Goal: Entertainment & Leisure: Consume media (video, audio)

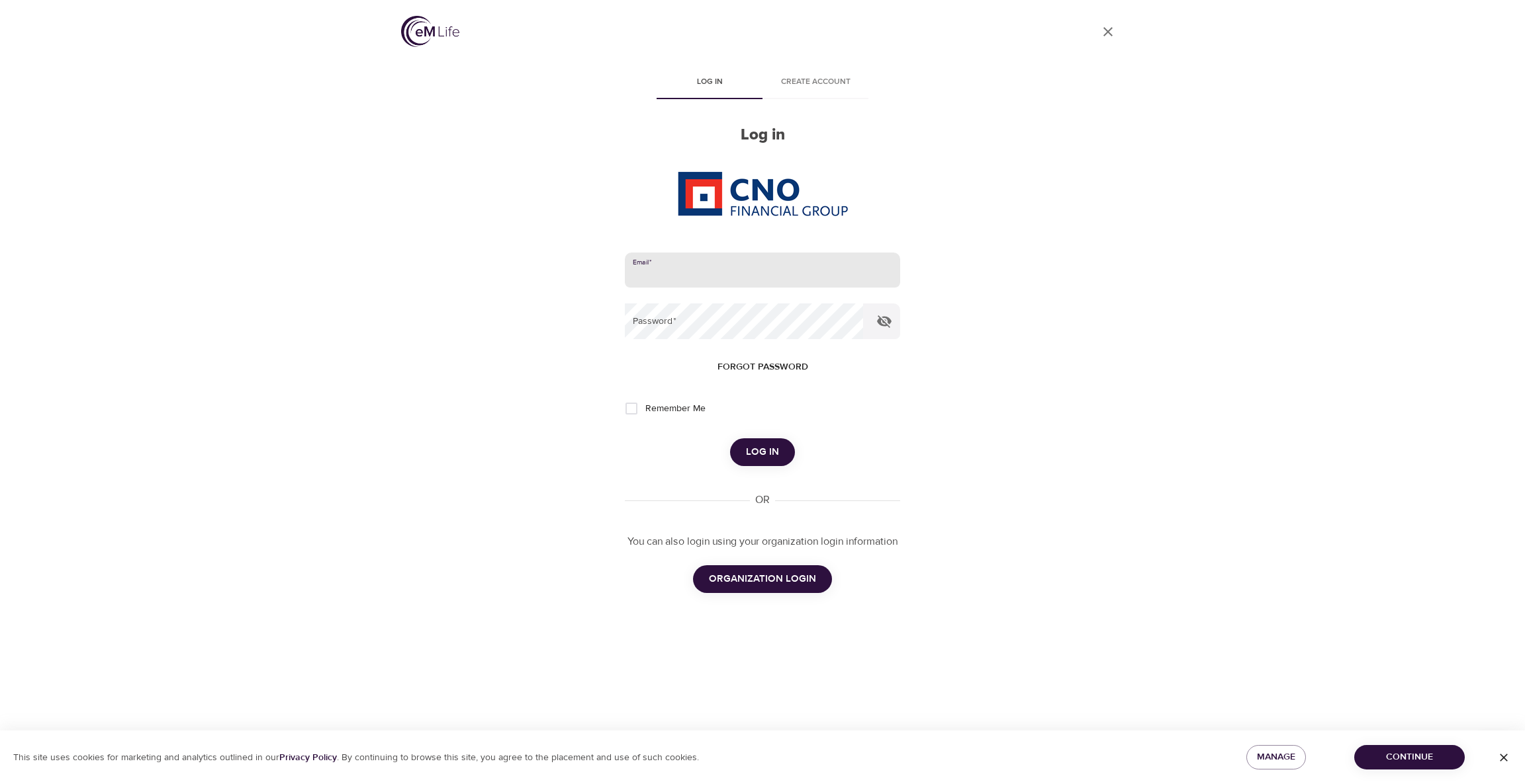
click at [741, 281] on input "email" at bounding box center [762, 271] width 275 height 35
click at [0, 784] on com-1password-button at bounding box center [0, 784] width 0 height 0
click at [1278, 758] on span "Manage" at bounding box center [1276, 758] width 39 height 17
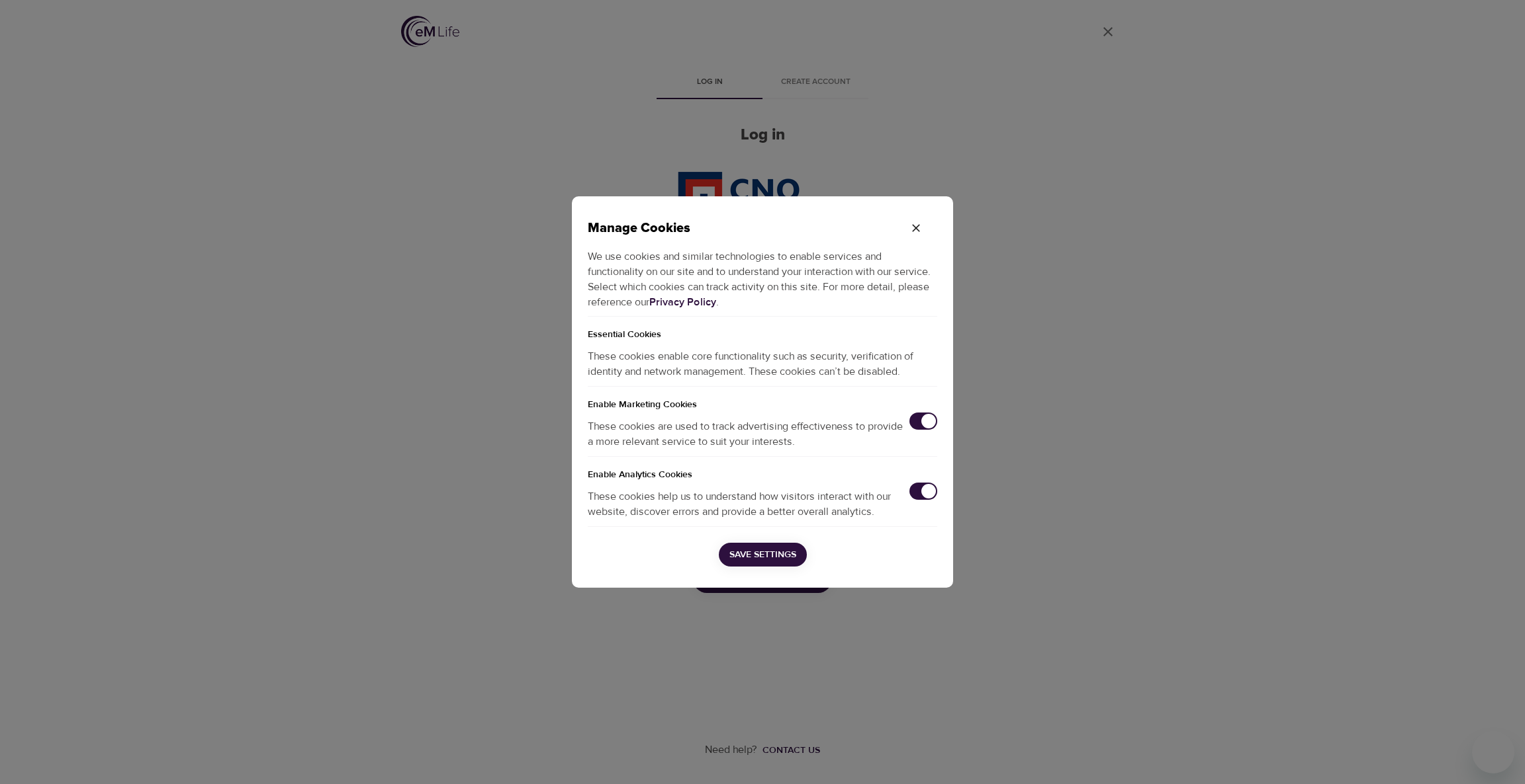
click at [923, 490] on input "checkbox" at bounding box center [929, 491] width 44 height 14
click at [923, 414] on input "checkbox" at bounding box center [929, 421] width 44 height 14
click at [795, 553] on span "Save Settings" at bounding box center [762, 556] width 67 height 17
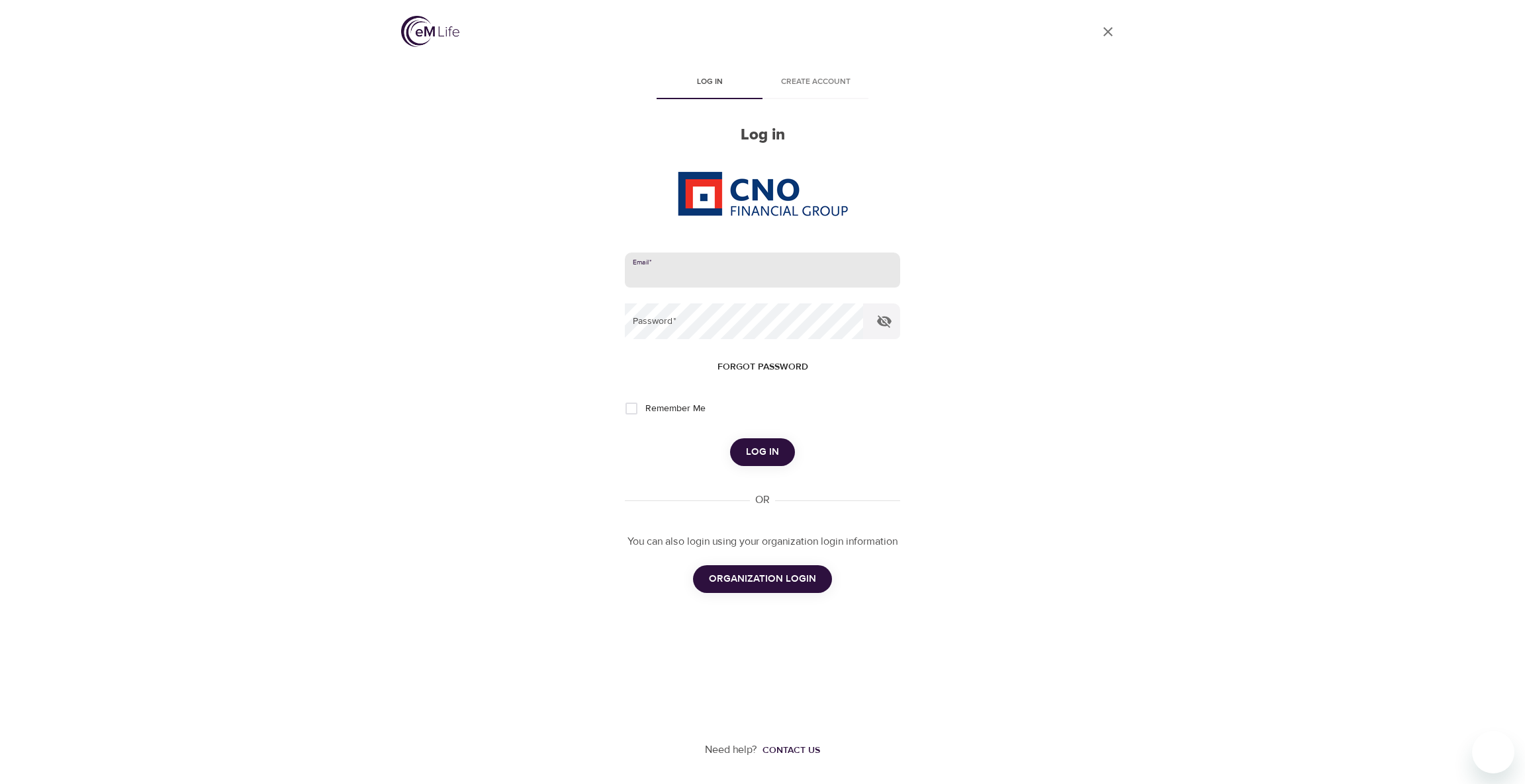
click at [820, 276] on input "email" at bounding box center [762, 271] width 275 height 35
click at [0, 784] on com-1password-button at bounding box center [0, 784] width 0 height 0
click at [760, 270] on input "email" at bounding box center [762, 271] width 275 height 35
click at [987, 400] on div "User Profile Log in Create account Log in Email   * Password   * Forgot passwor…" at bounding box center [762, 392] width 754 height 784
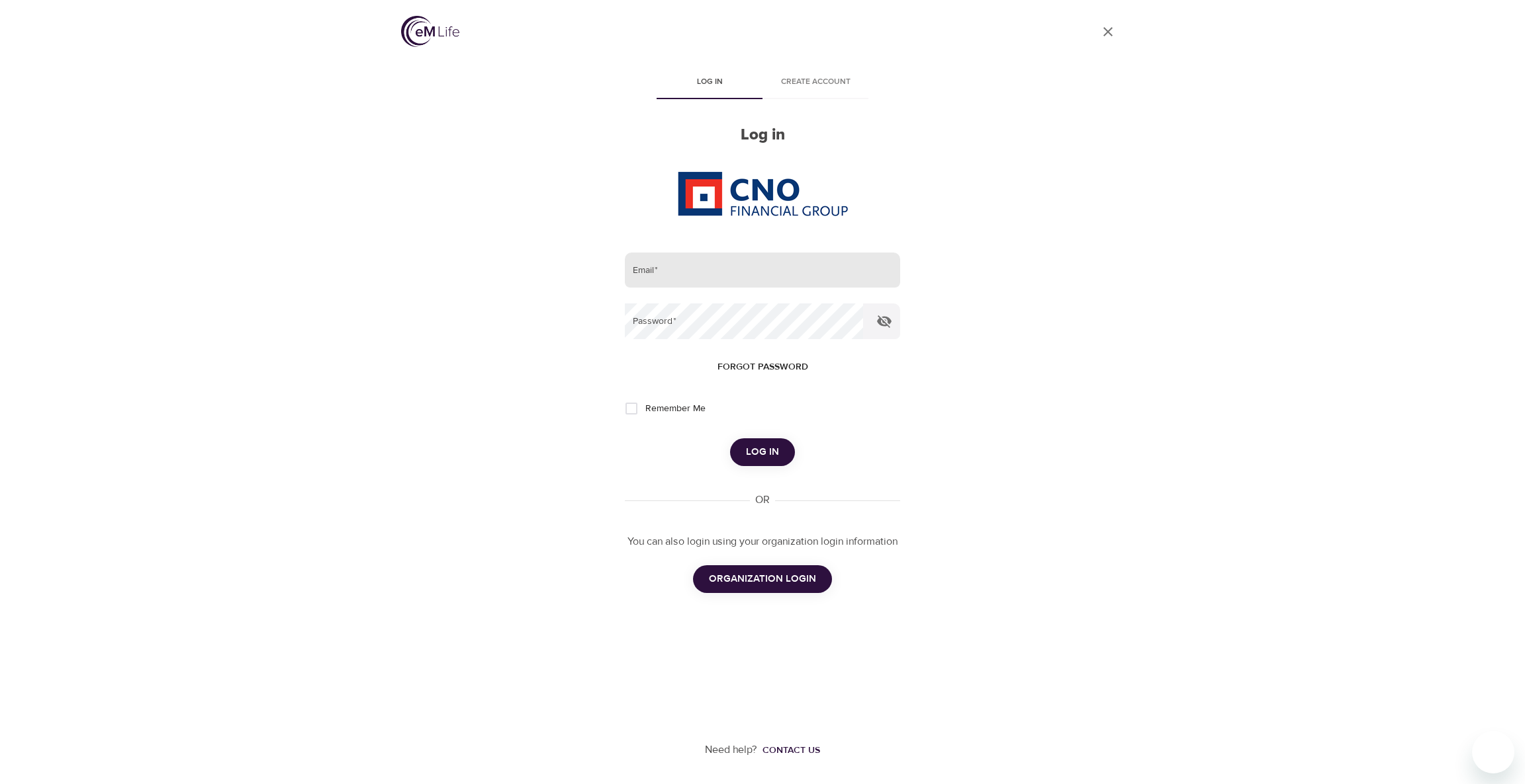
click at [766, 275] on input "email" at bounding box center [762, 271] width 275 height 35
click at [771, 270] on input "email" at bounding box center [762, 271] width 275 height 35
click at [0, 784] on com-1password-button at bounding box center [0, 784] width 0 height 0
click at [801, 274] on input "email" at bounding box center [762, 271] width 275 height 35
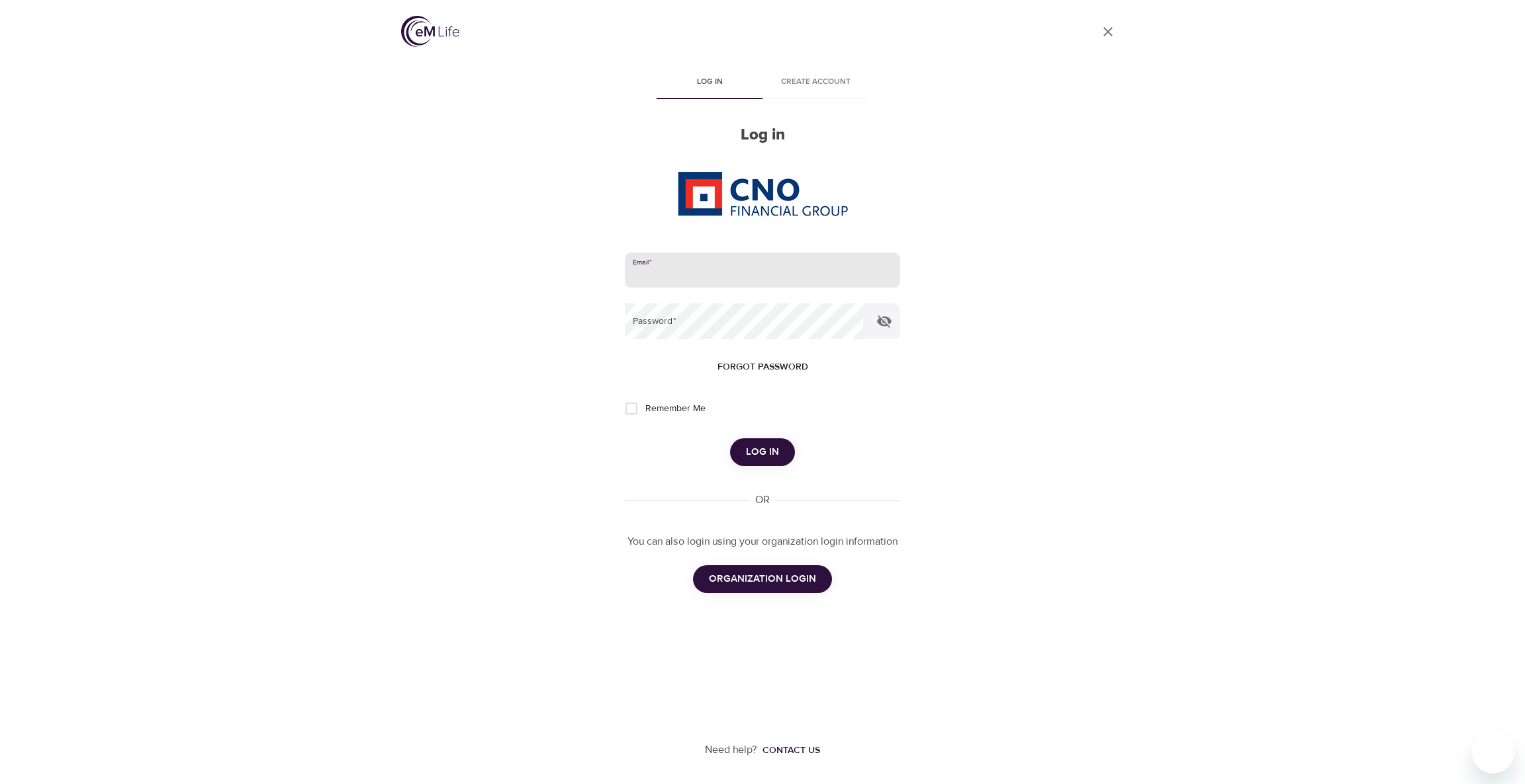
click at [801, 274] on input "email" at bounding box center [762, 271] width 275 height 35
click at [579, 312] on div "User Profile Log in Create account Log in Email   * Password   * Forgot passwor…" at bounding box center [762, 392] width 754 height 784
click at [843, 279] on input "email" at bounding box center [762, 271] width 275 height 35
click at [0, 784] on com-1password-button at bounding box center [0, 784] width 0 height 0
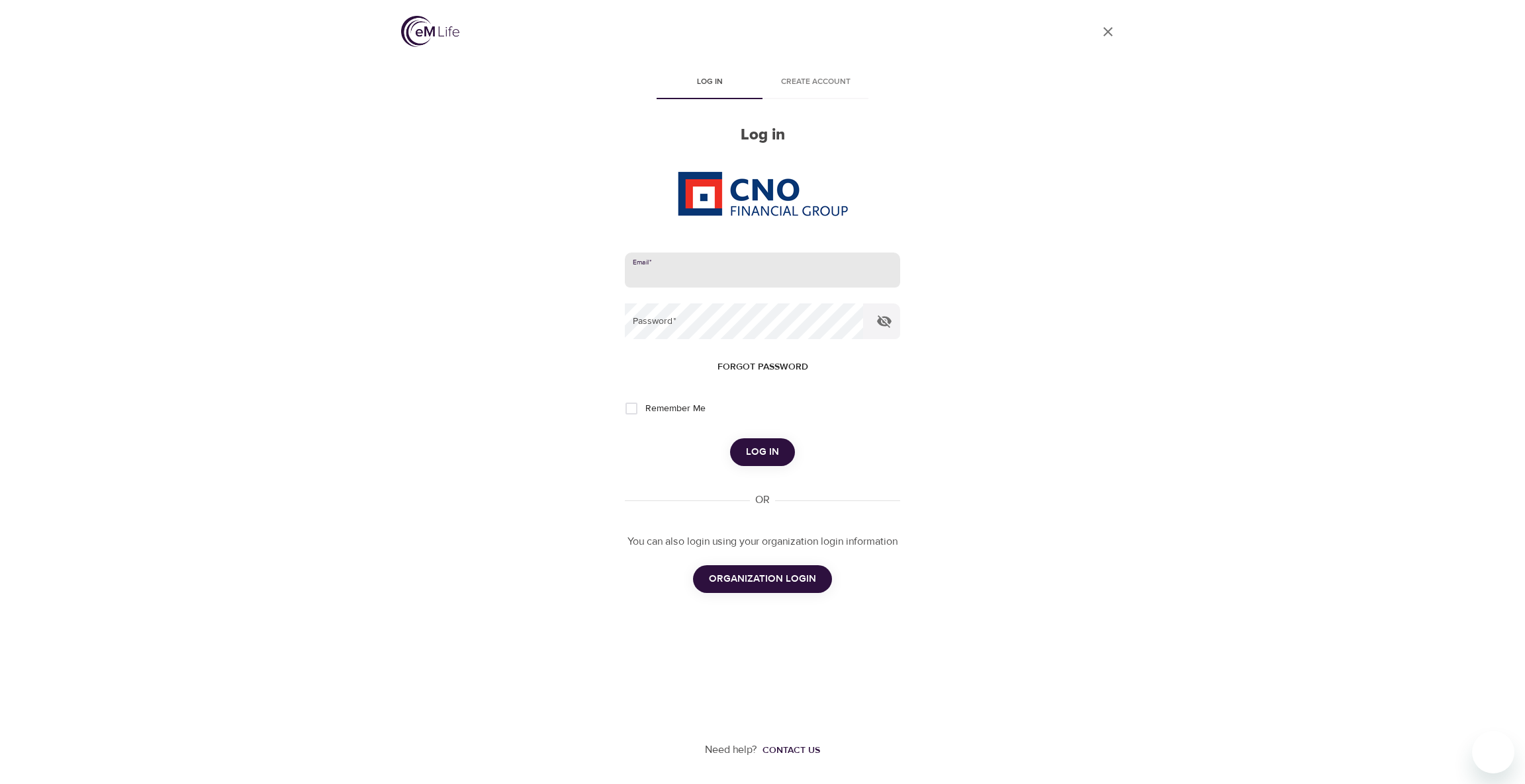
click at [0, 784] on com-1password-button at bounding box center [0, 784] width 0 height 0
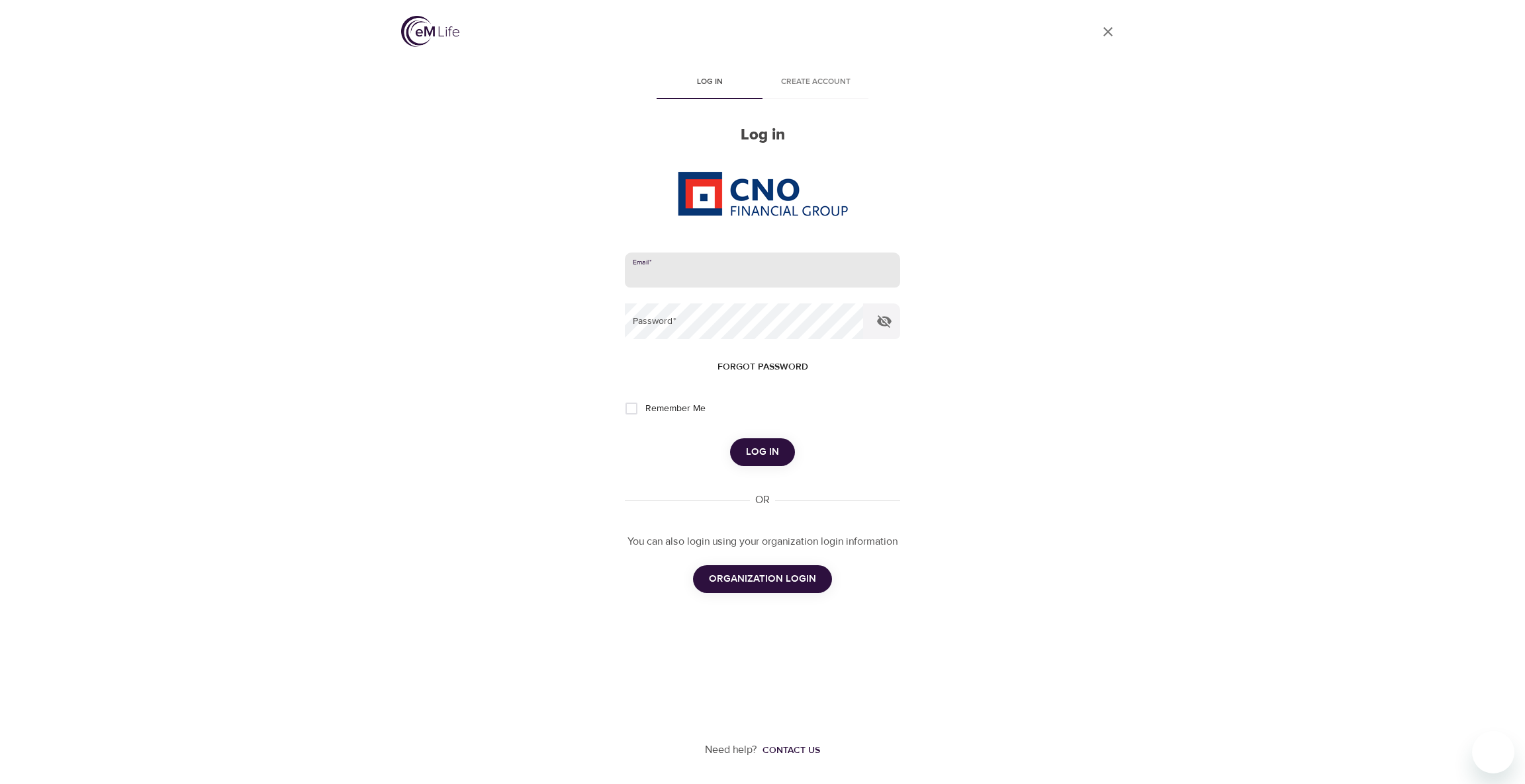
click at [0, 784] on com-1password-button at bounding box center [0, 784] width 0 height 0
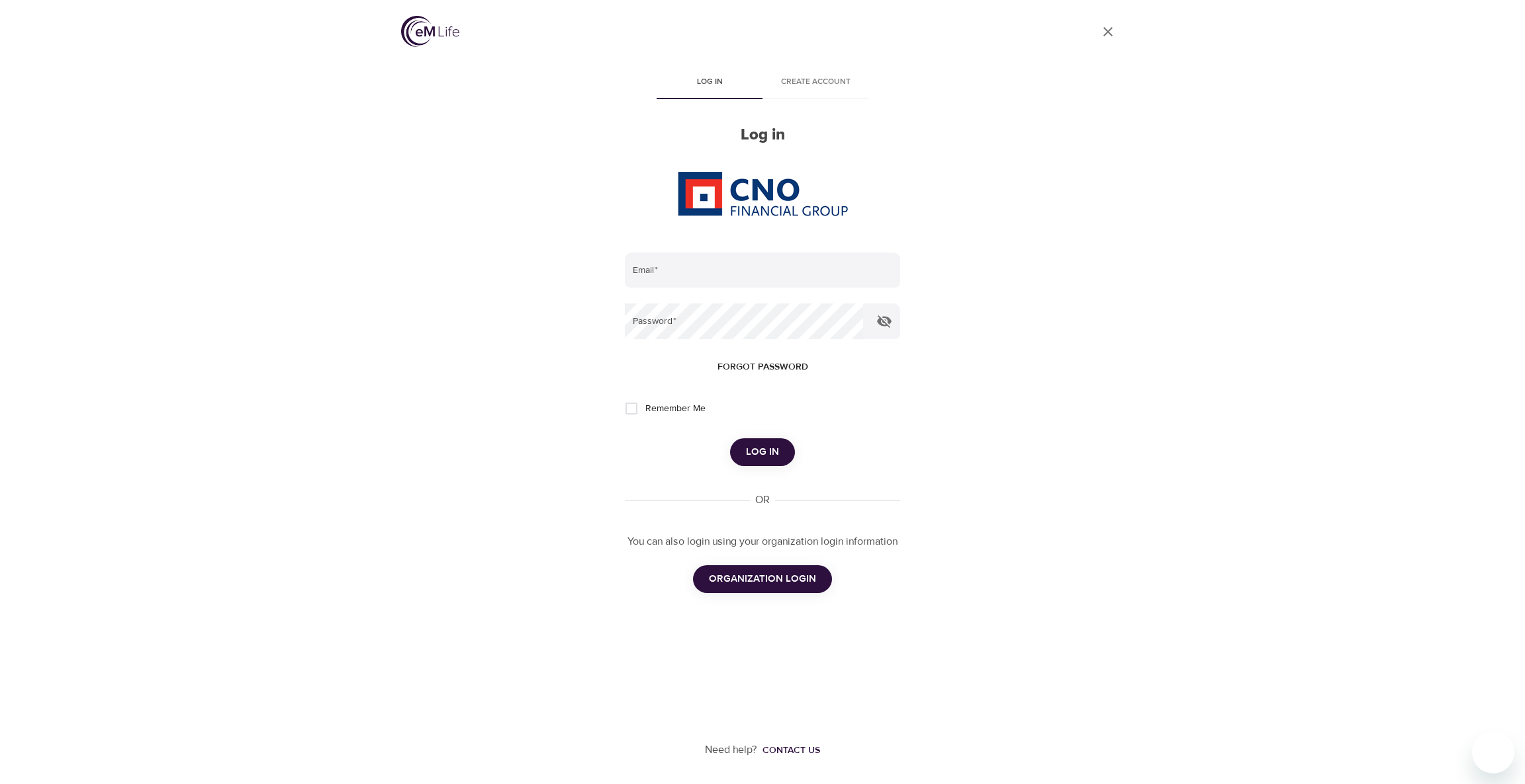
click at [510, 230] on div "User Profile Log in Create account Log in Email   * Password   * Forgot passwor…" at bounding box center [762, 392] width 754 height 784
click at [688, 273] on input "email" at bounding box center [762, 271] width 275 height 35
click at [696, 305] on form "Email   * Password   * Forgot password Remember Me Log in" at bounding box center [762, 360] width 275 height 214
click at [762, 289] on form "Email   * Password   * Forgot password Remember Me Log in" at bounding box center [762, 360] width 275 height 214
click at [773, 281] on input "email" at bounding box center [762, 271] width 275 height 35
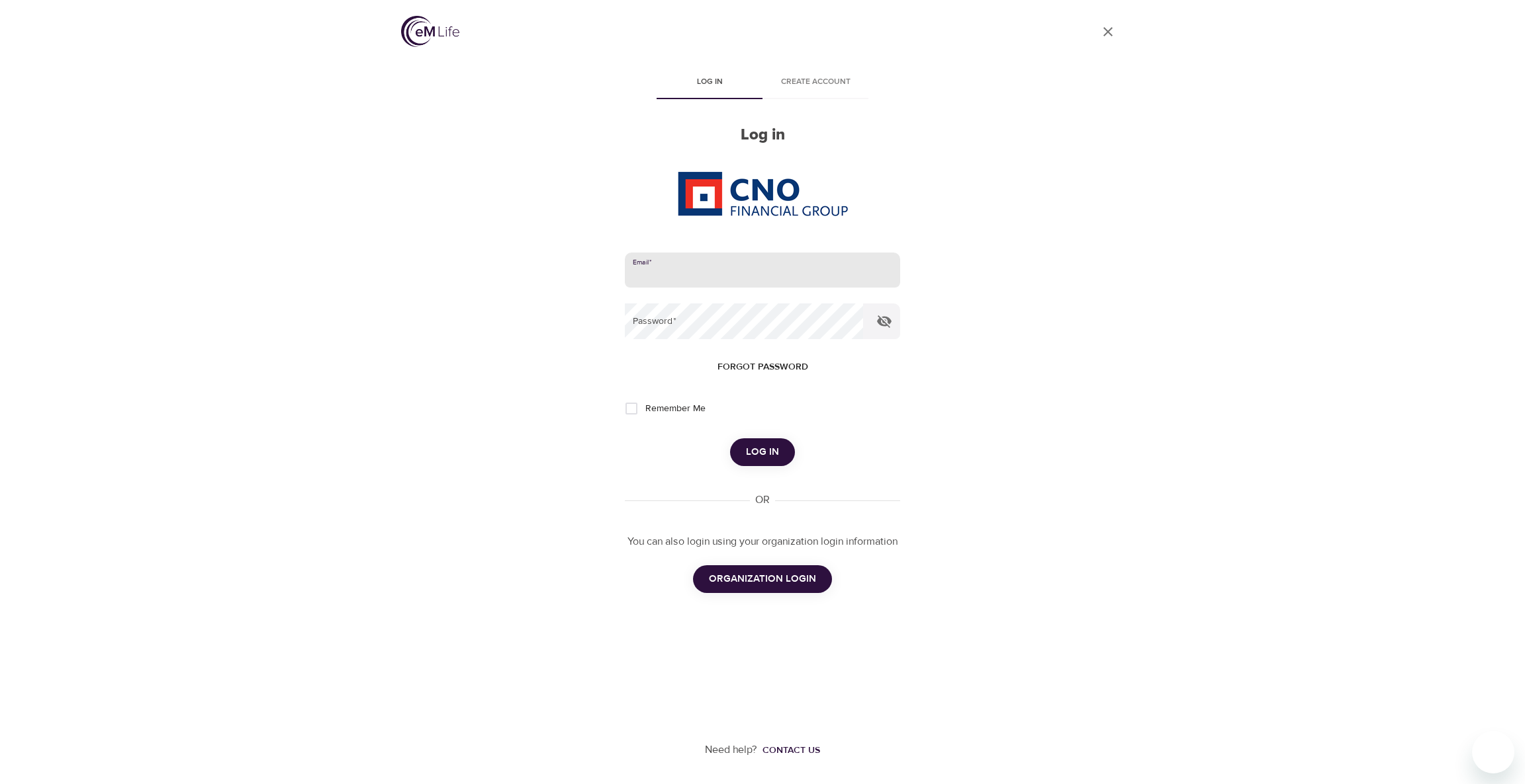
click at [773, 281] on input "email" at bounding box center [762, 271] width 275 height 35
click at [0, 784] on com-1password-button at bounding box center [0, 784] width 0 height 0
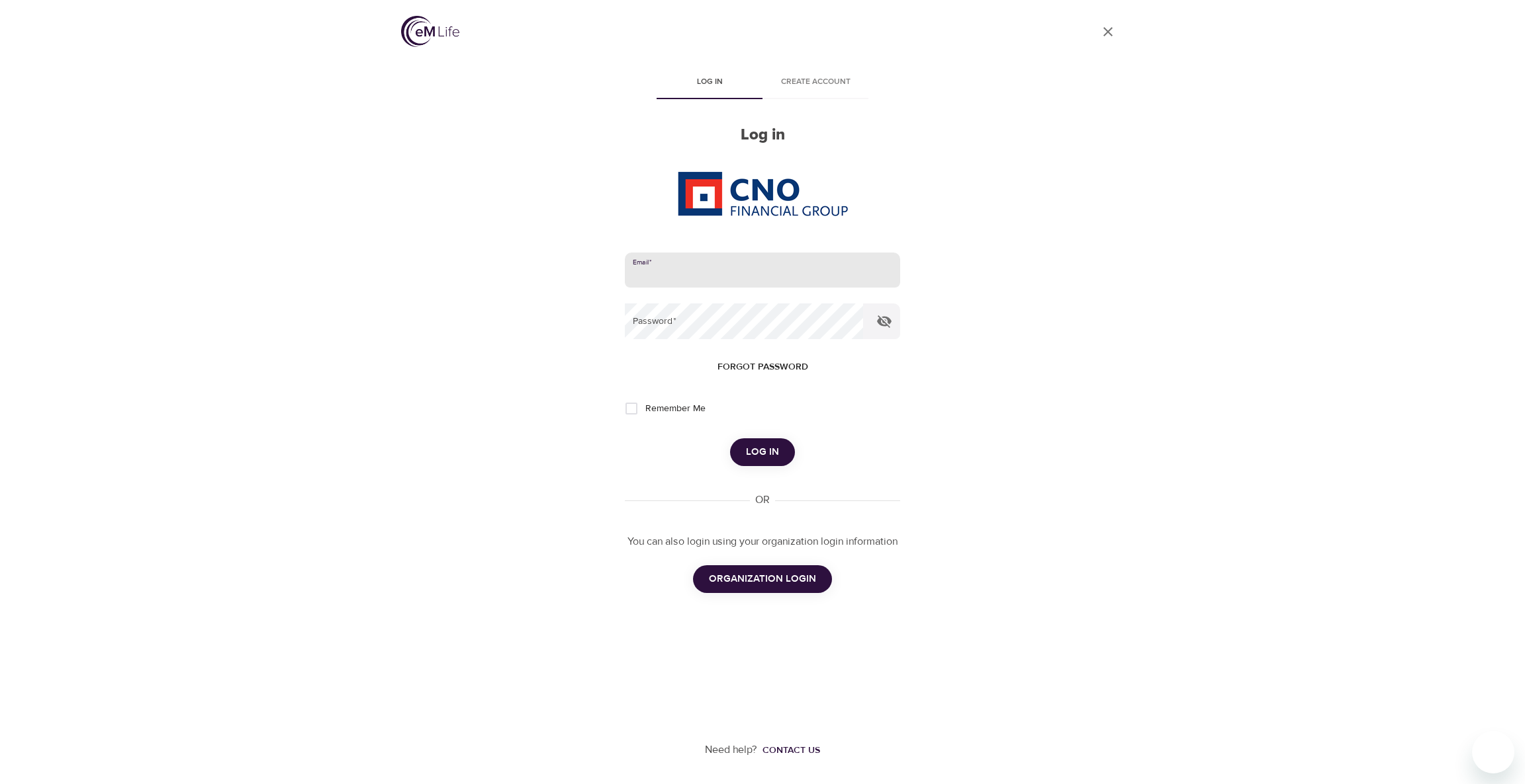
click at [0, 784] on com-1password-button at bounding box center [0, 784] width 0 height 0
click at [873, 275] on input "email" at bounding box center [762, 271] width 275 height 35
click at [857, 282] on input "email" at bounding box center [762, 271] width 275 height 35
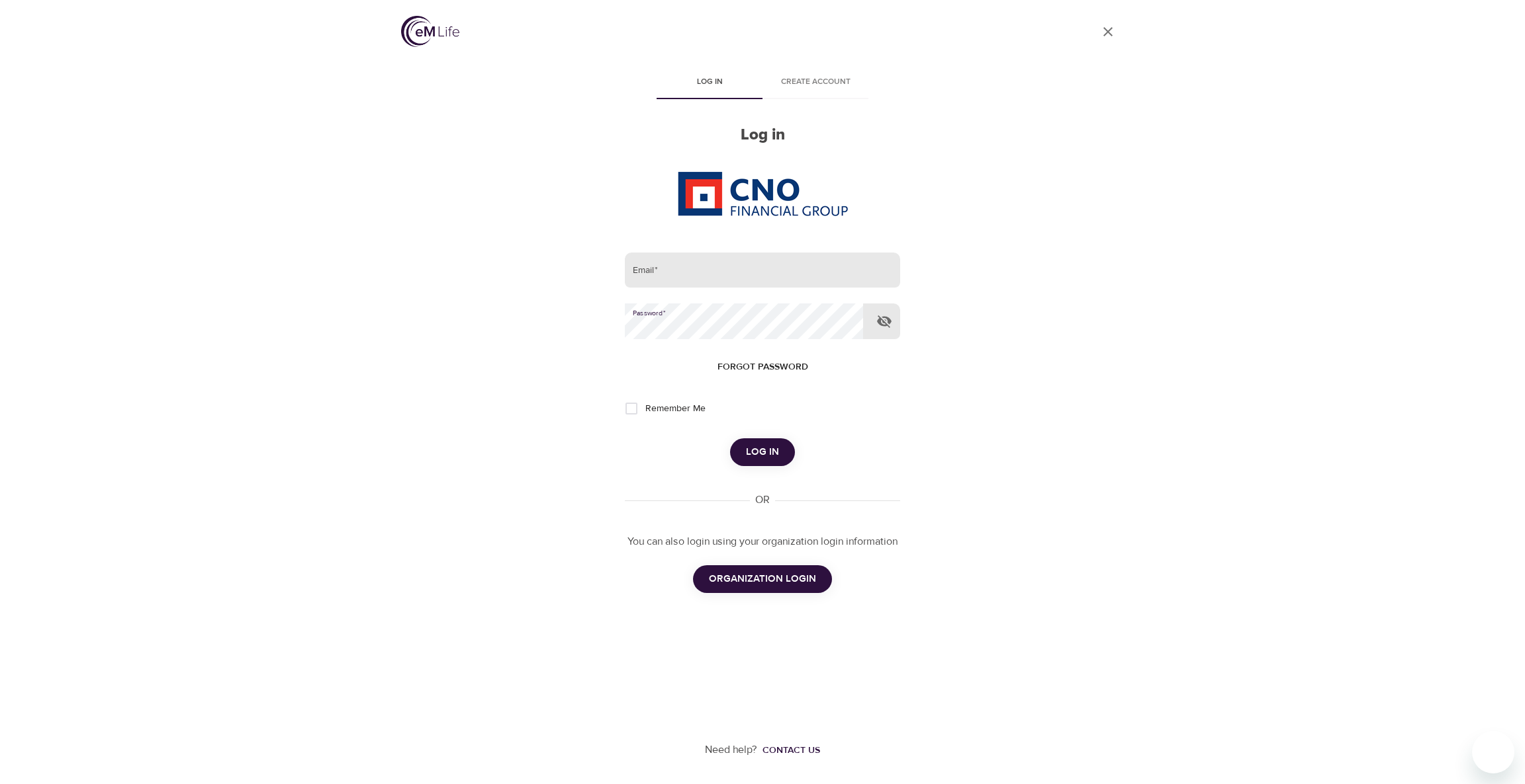
click at [865, 272] on input "email" at bounding box center [762, 271] width 275 height 35
type input "[PERSON_NAME][EMAIL_ADDRESS][DOMAIN_NAME]"
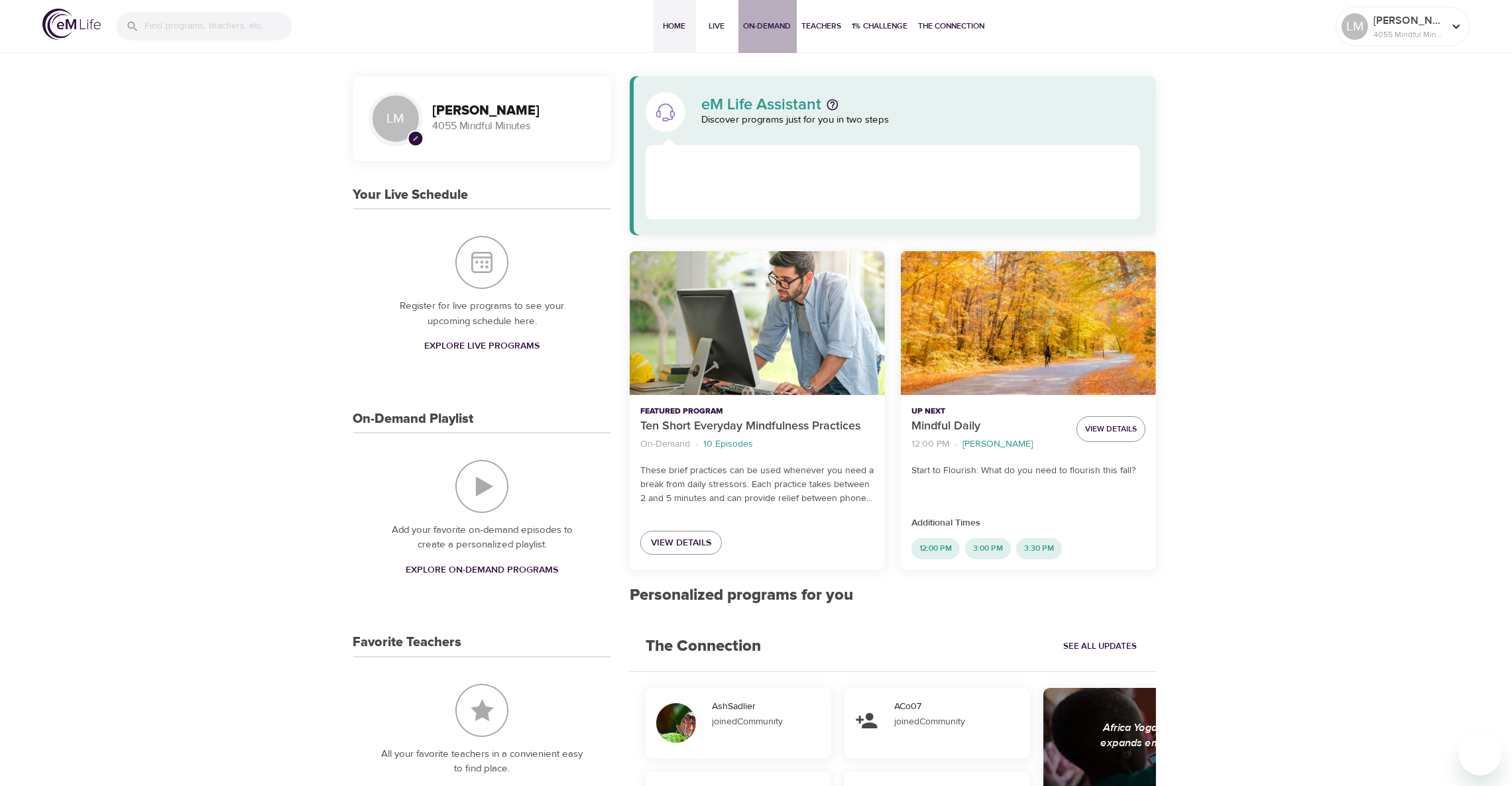
click at [761, 25] on span "On-Demand" at bounding box center [767, 26] width 47 height 14
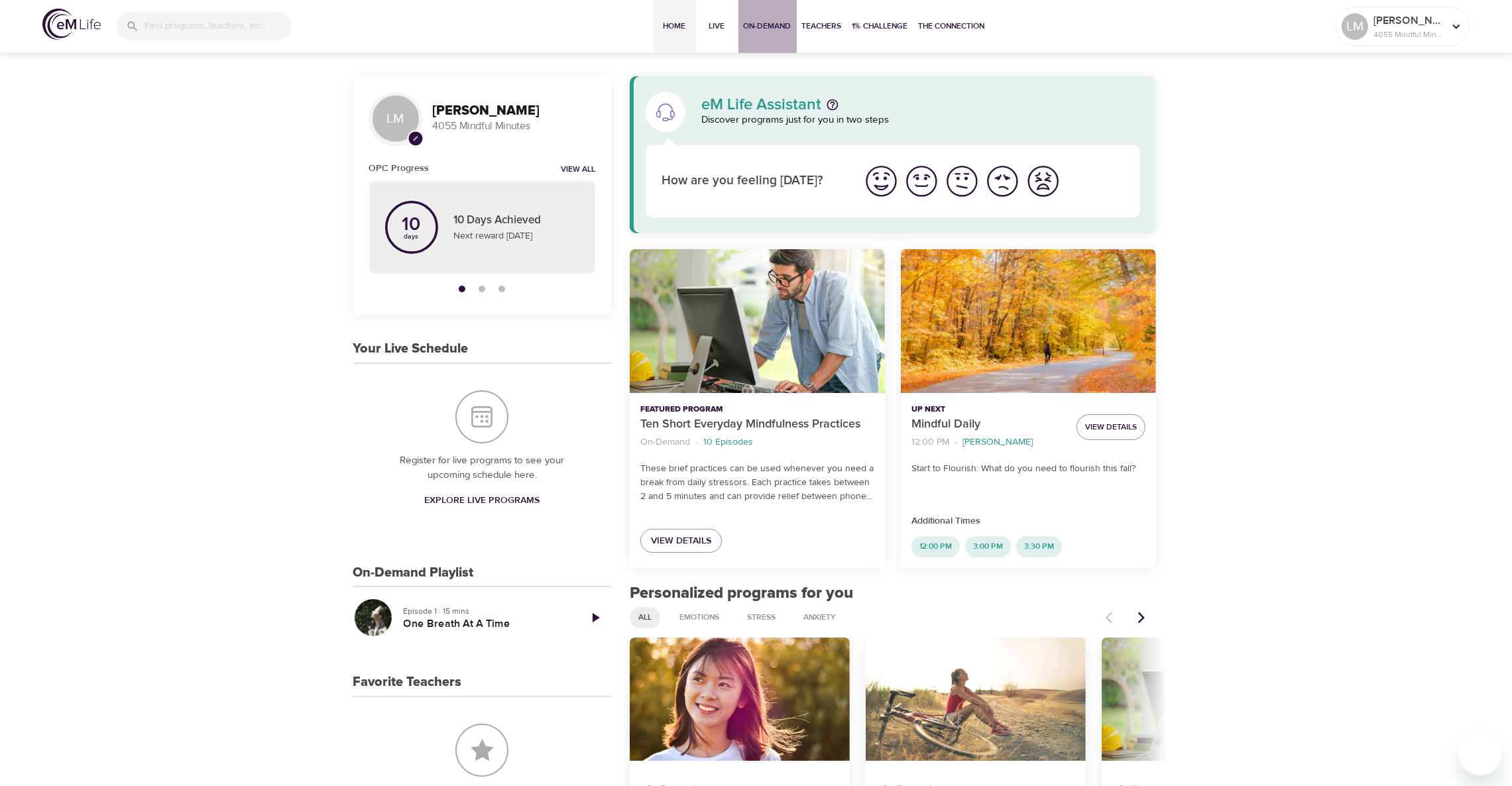
click at [765, 18] on button "On-Demand" at bounding box center [767, 26] width 58 height 53
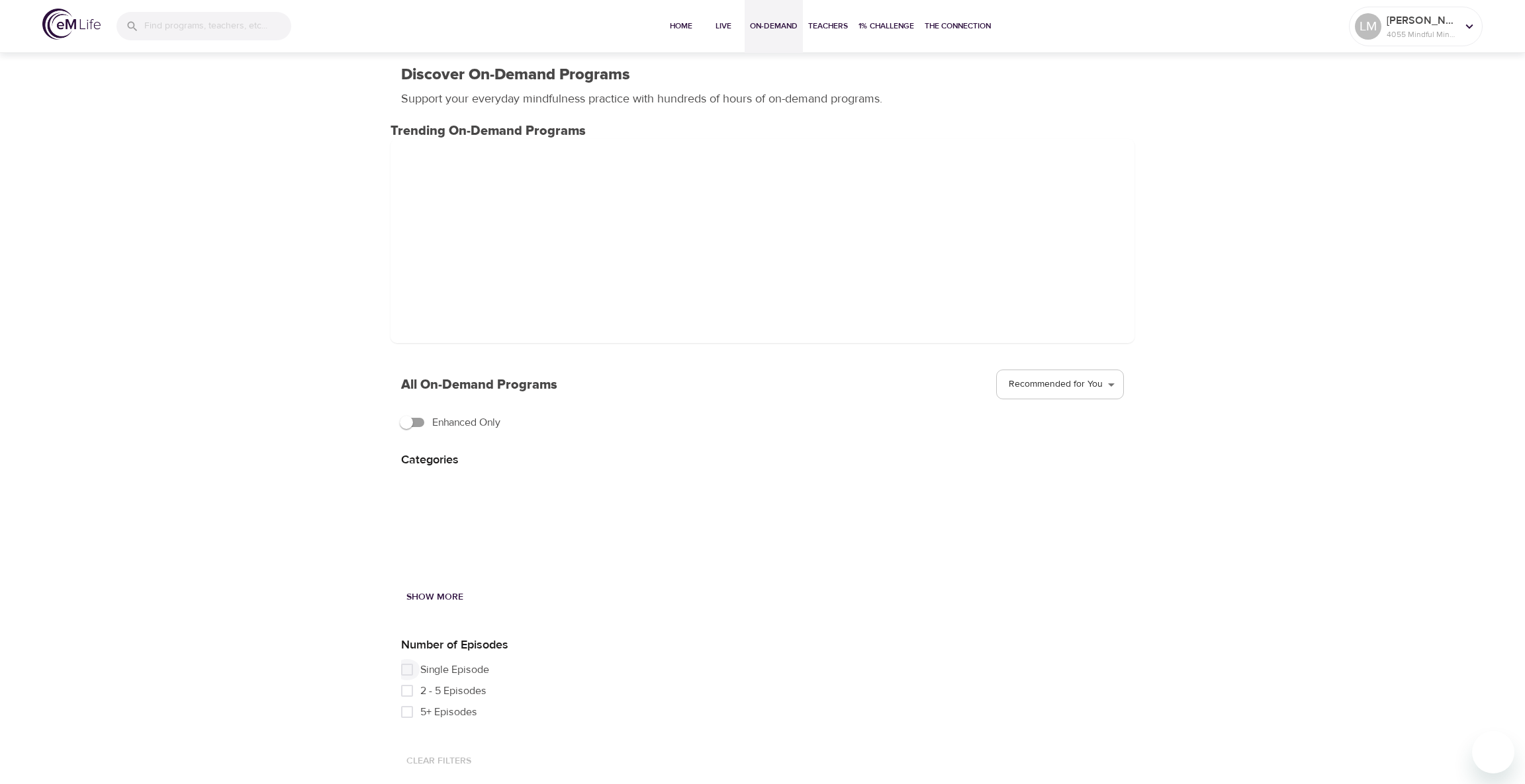
click at [407, 669] on input "Single Episode" at bounding box center [407, 669] width 26 height 21
checkbox input "true"
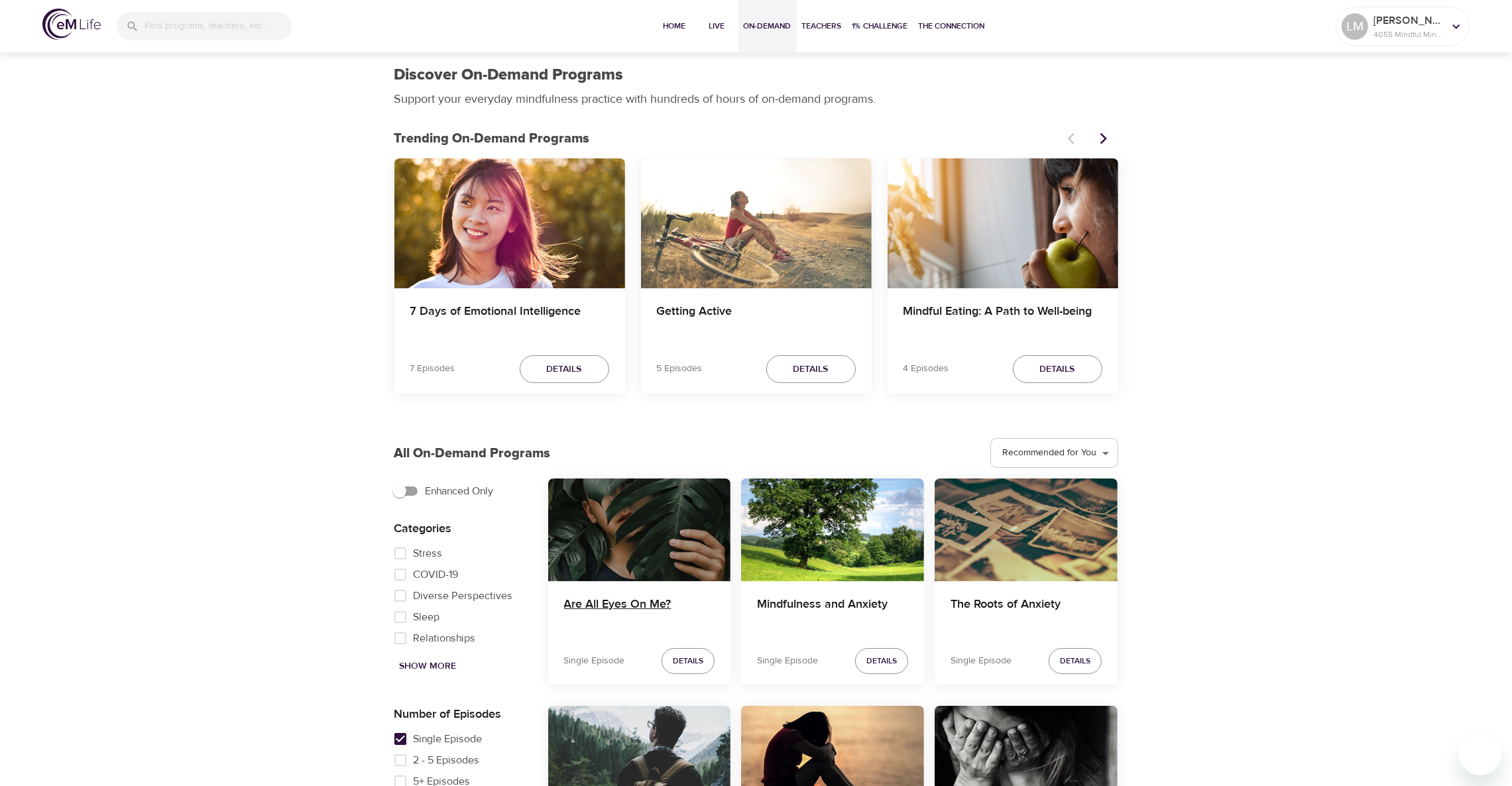
click at [626, 599] on h4 "Are All Eyes On Me?" at bounding box center [640, 614] width 151 height 32
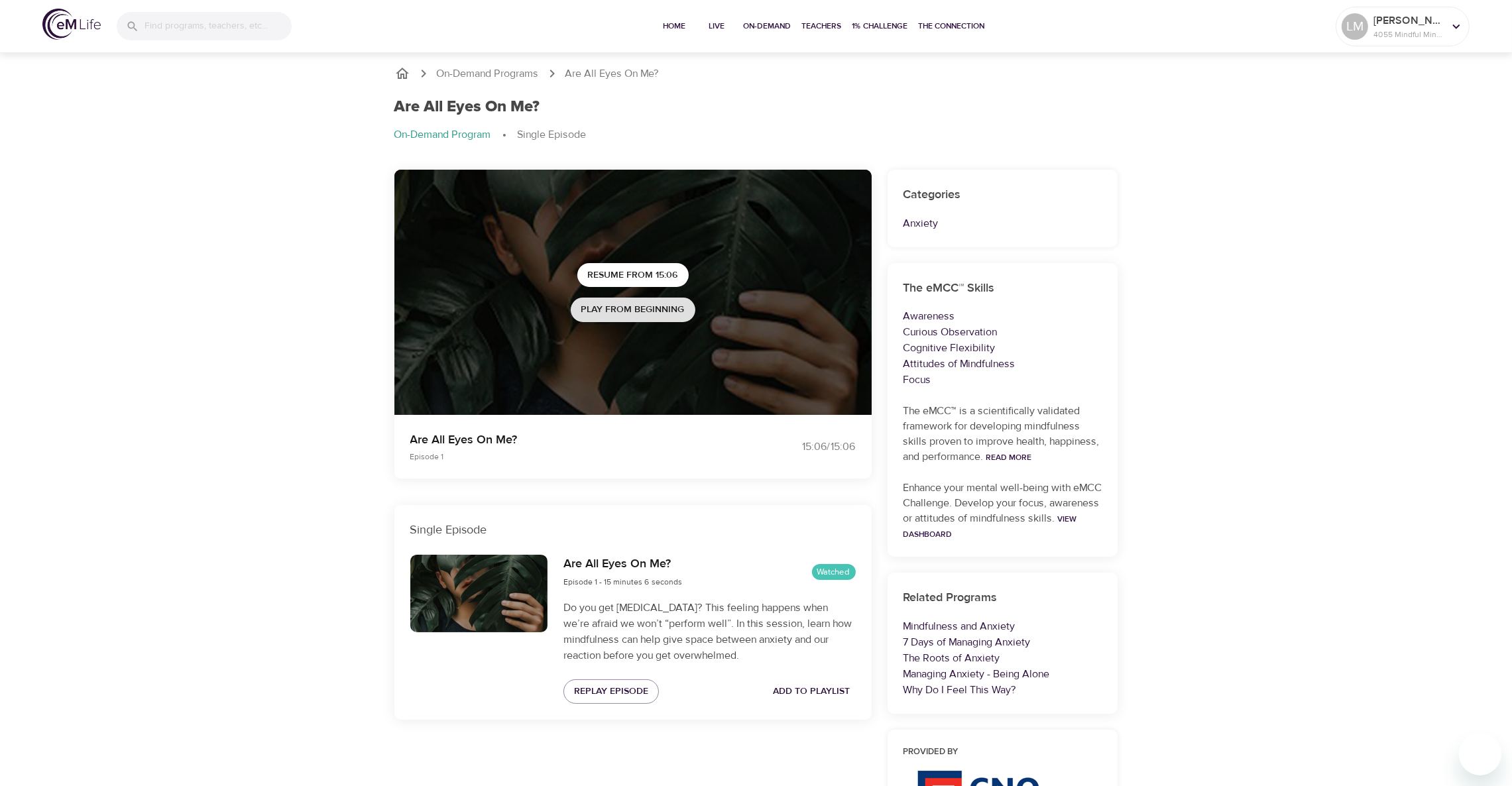
click at [666, 314] on span "Play from beginning" at bounding box center [633, 310] width 103 height 17
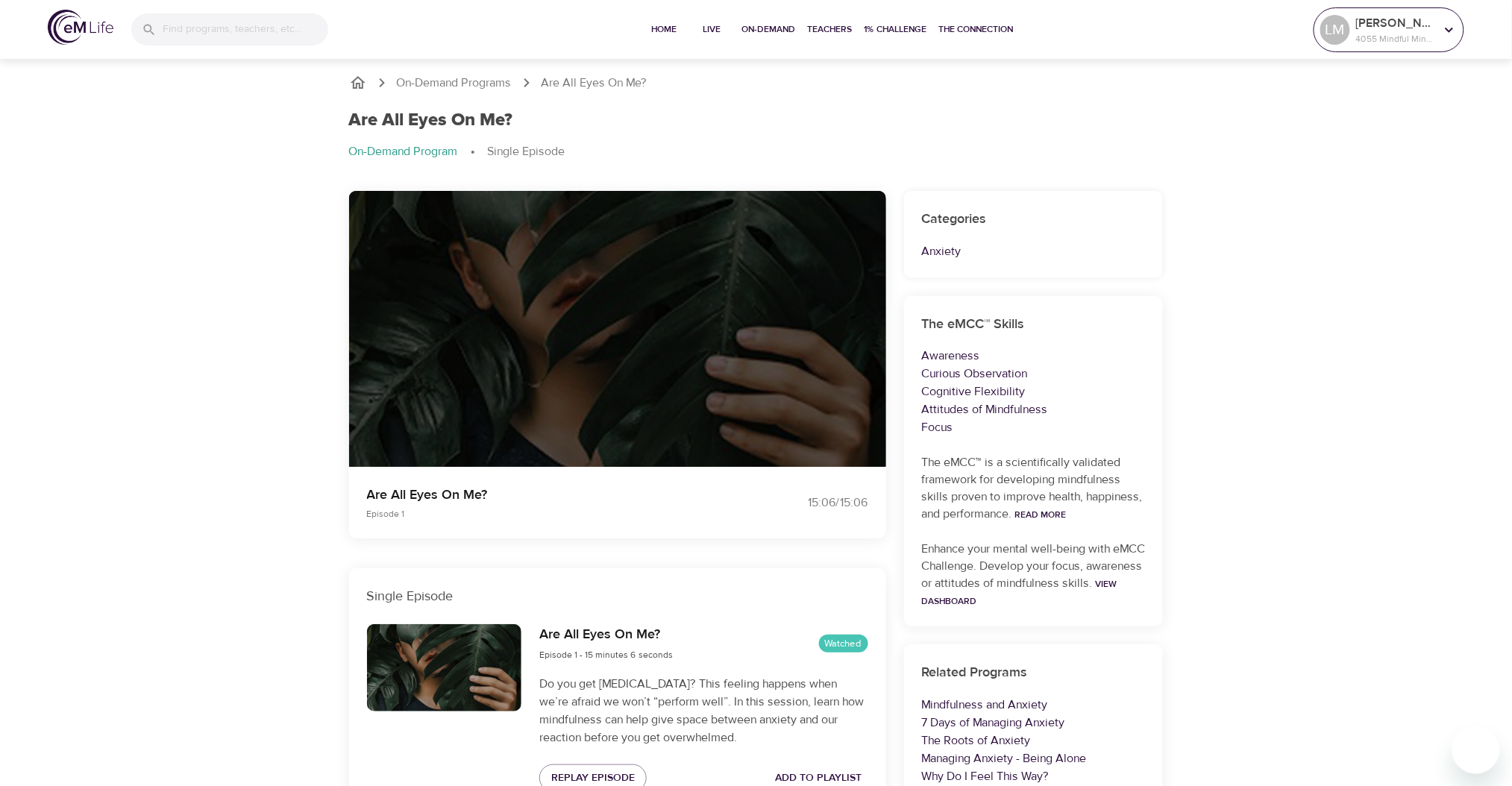
click at [1342, 31] on div "LM" at bounding box center [1335, 29] width 29 height 29
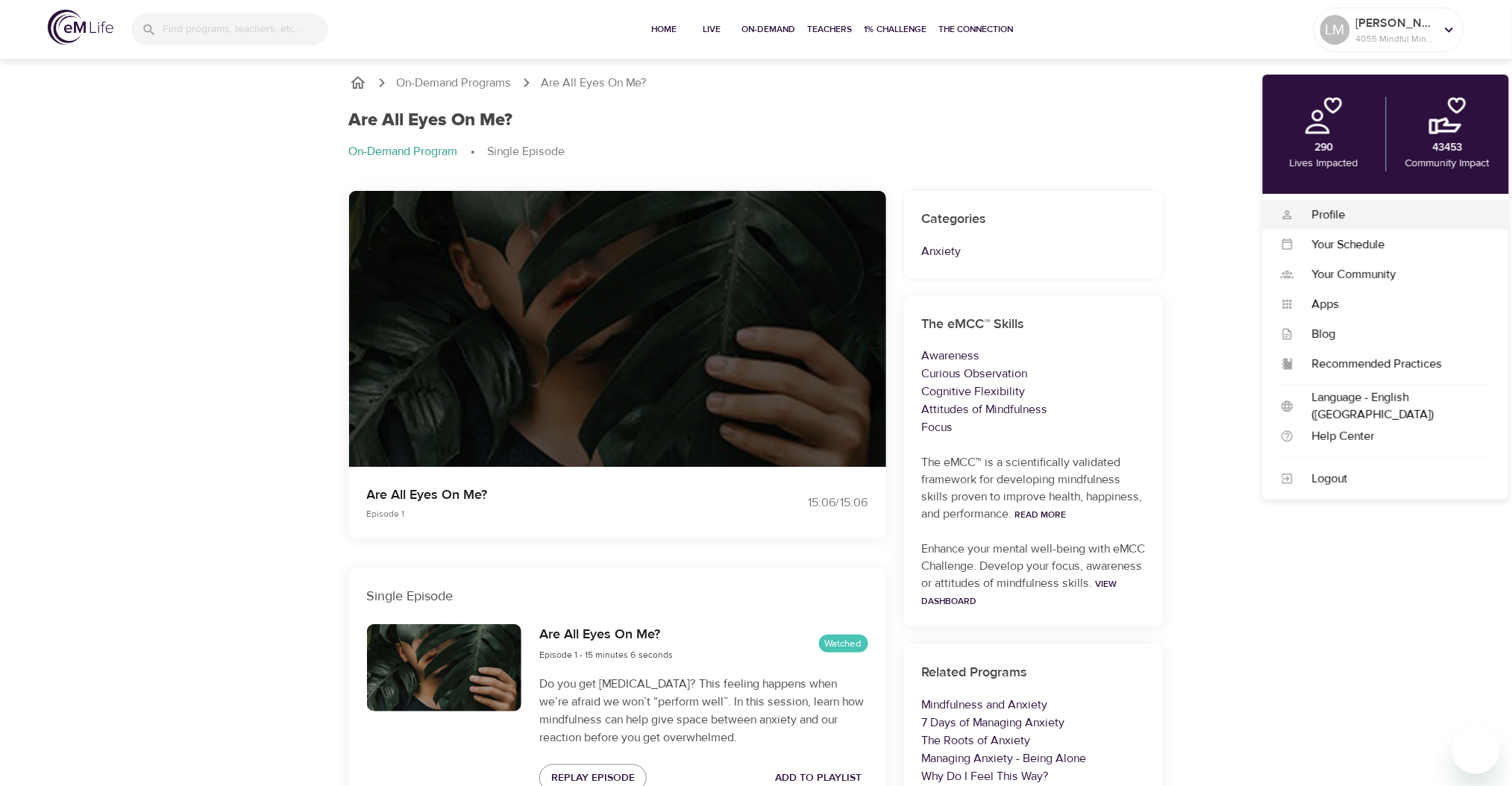
click at [1335, 209] on div "Profile" at bounding box center [1392, 215] width 197 height 17
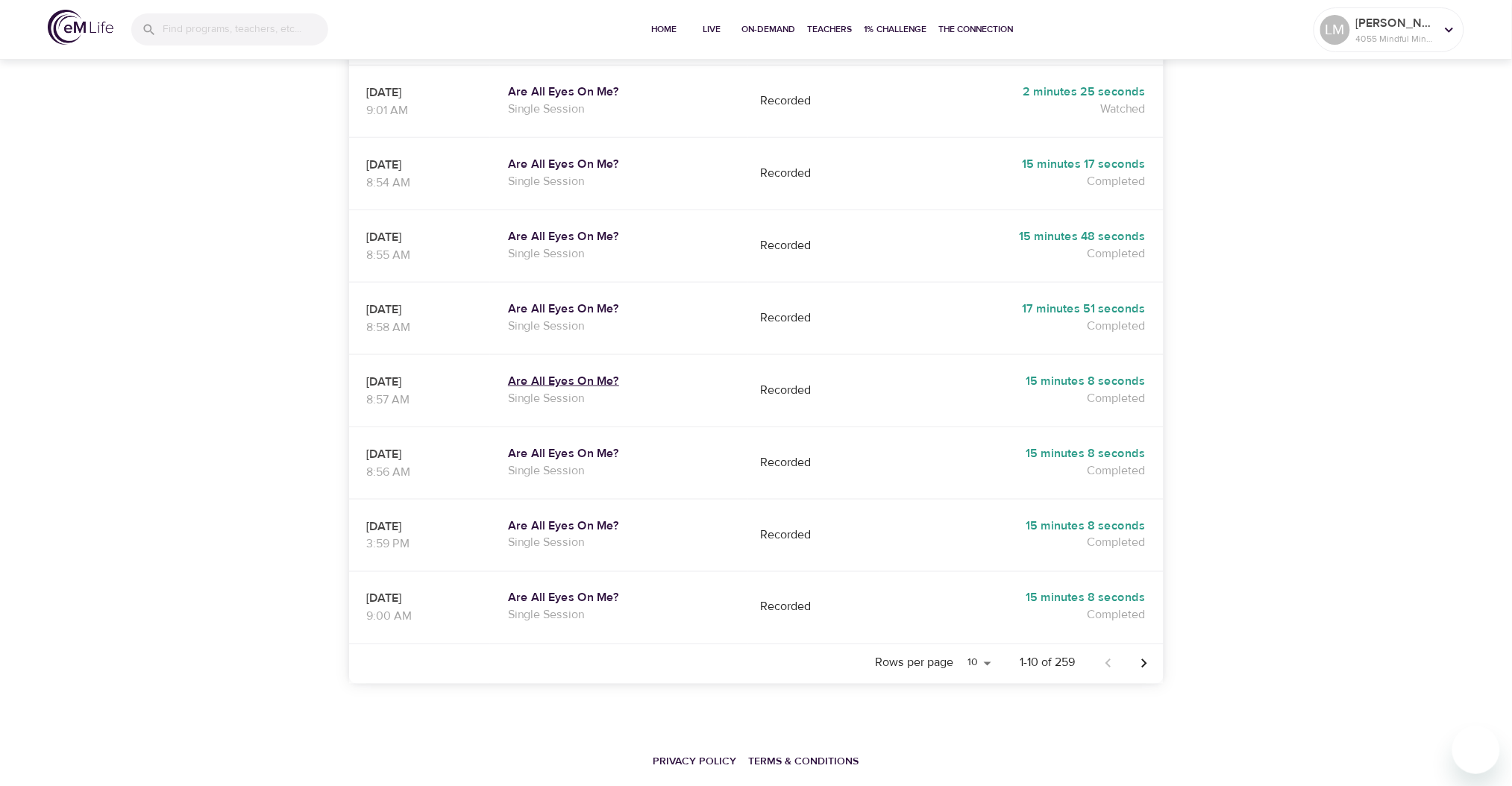
scroll to position [492, 0]
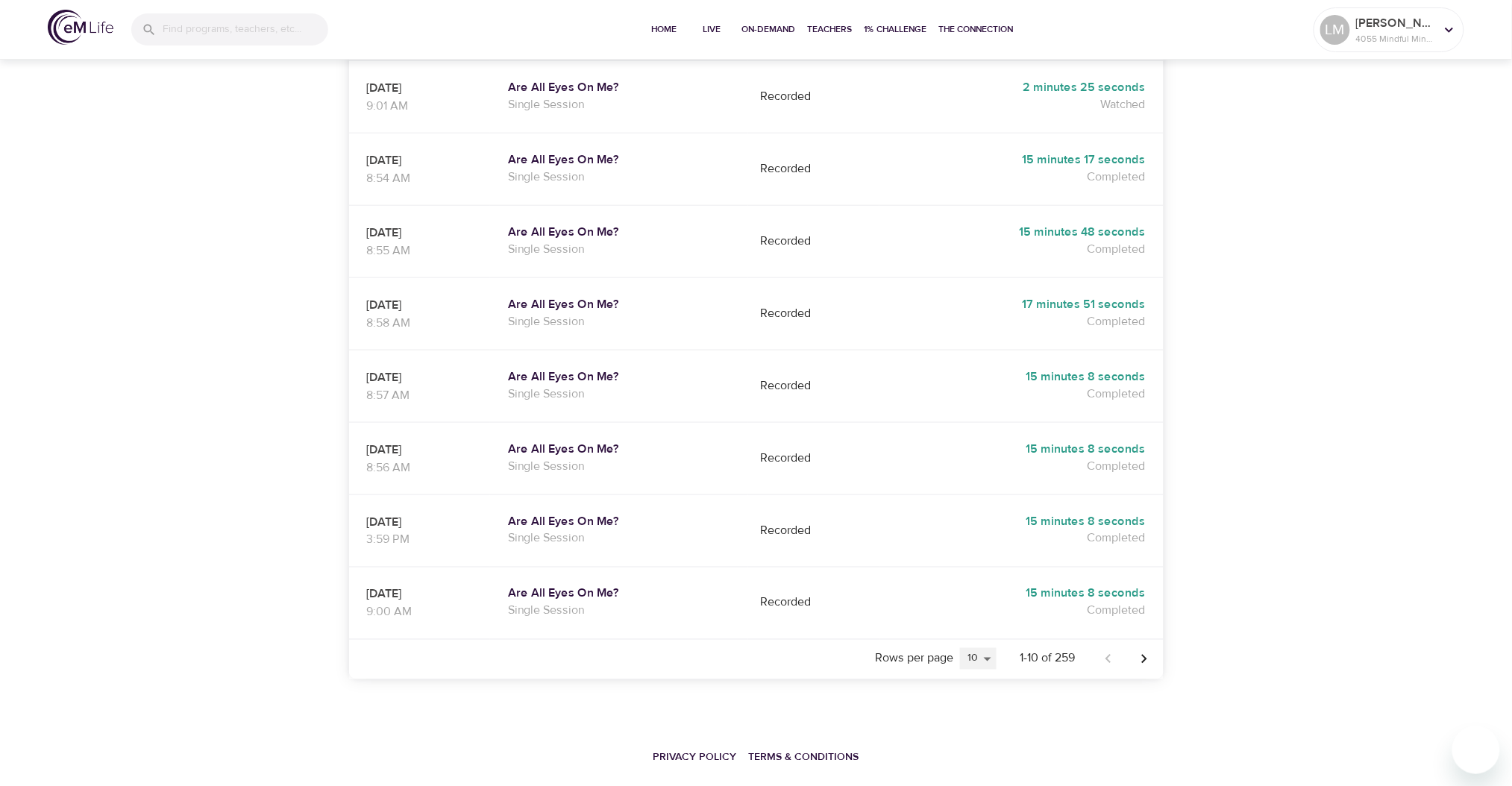
click at [981, 648] on select "5 10 25 20" at bounding box center [979, 660] width 36 height 23
select select "25"
click at [960, 648] on select "5 10 25 20" at bounding box center [979, 660] width 36 height 23
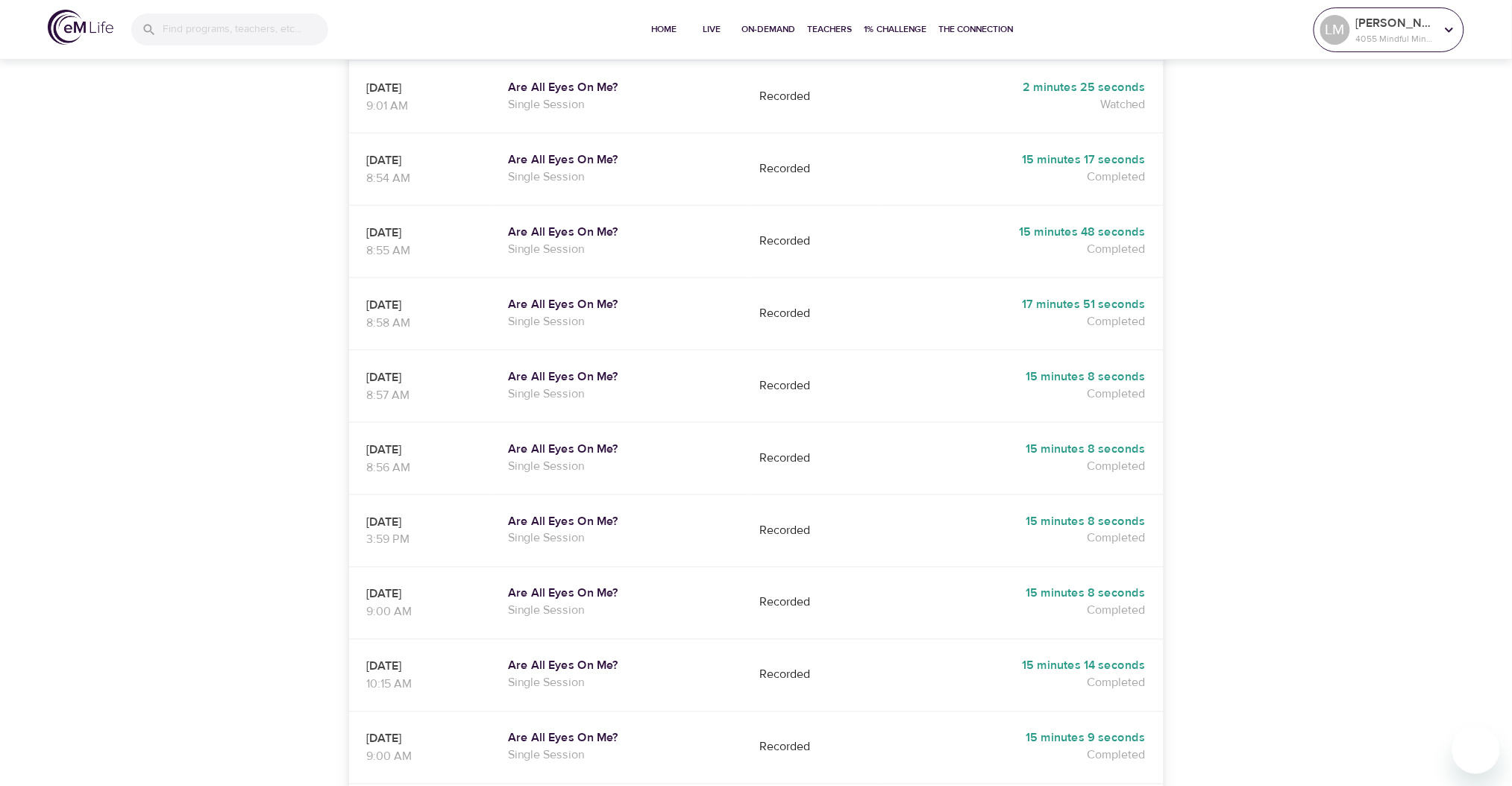
click at [1381, 36] on div "[PERSON_NAME] 4055 Mindful Minutes" at bounding box center [1388, 29] width 144 height 37
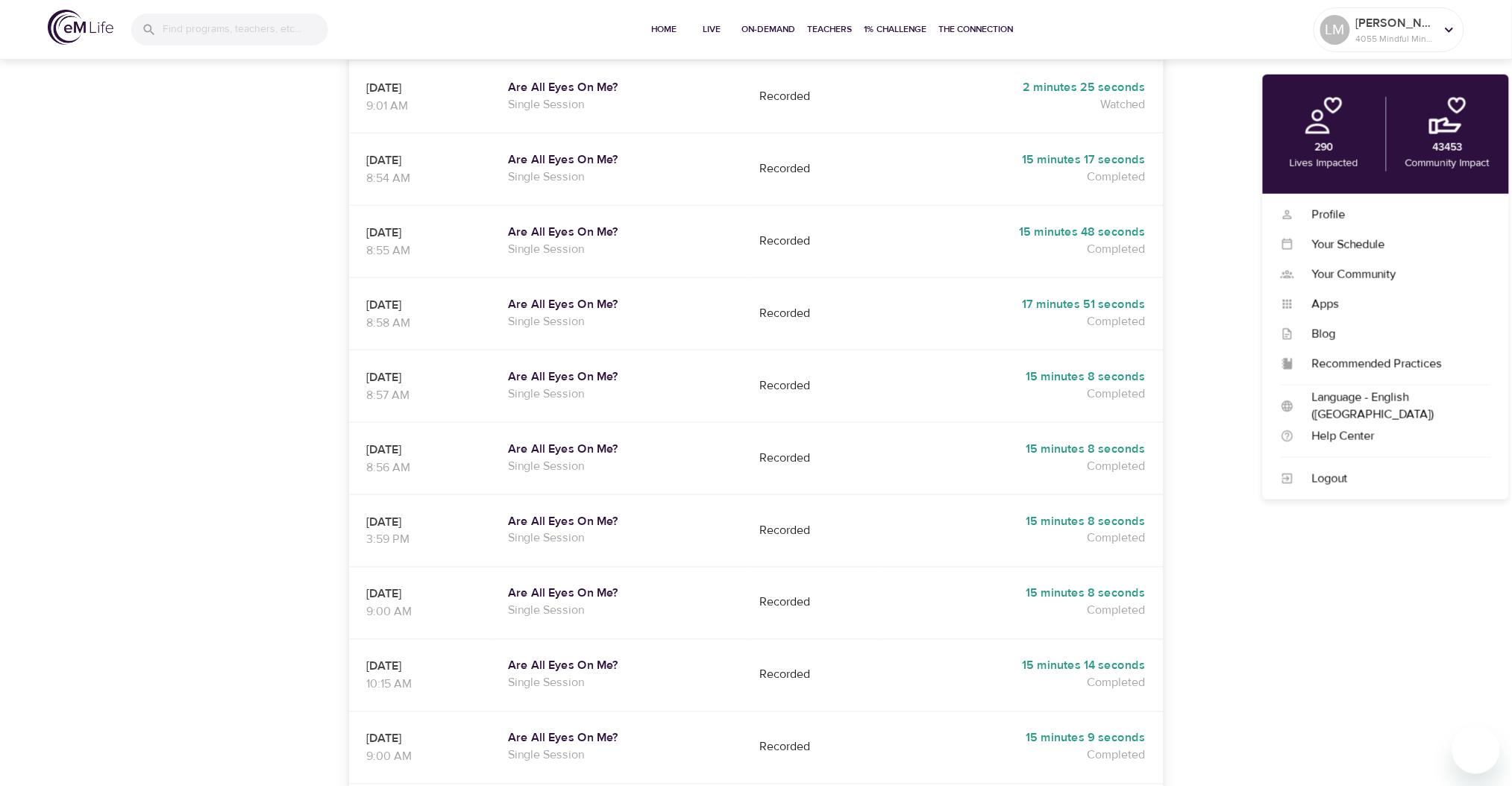
click at [1340, 462] on div at bounding box center [1386, 457] width 246 height 12
click at [1338, 472] on div "Logout" at bounding box center [1392, 479] width 197 height 17
